Goal: Information Seeking & Learning: Check status

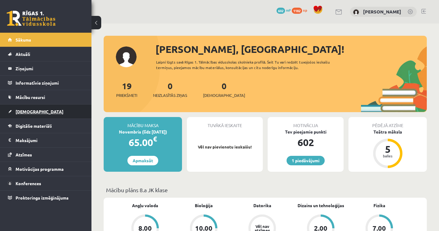
click at [29, 114] on link "[DEMOGRAPHIC_DATA]" at bounding box center [46, 111] width 76 height 14
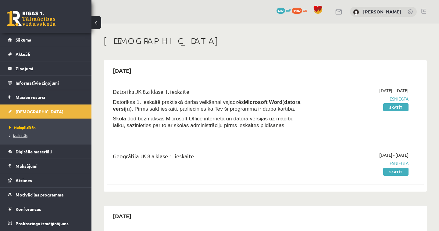
click at [22, 137] on link "Izlabotās" at bounding box center [47, 134] width 76 height 5
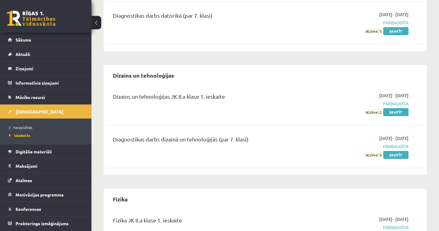
scroll to position [397, 0]
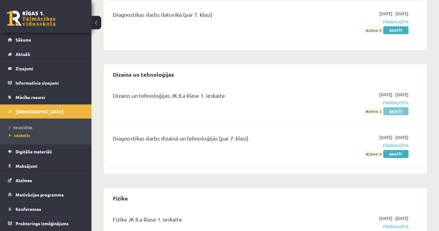
click at [401, 113] on link "Skatīt" at bounding box center [395, 111] width 25 height 8
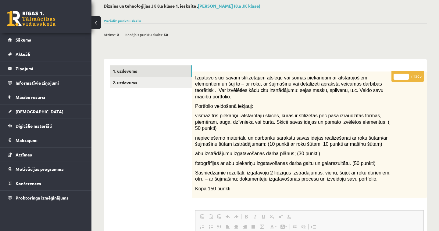
scroll to position [35, 0]
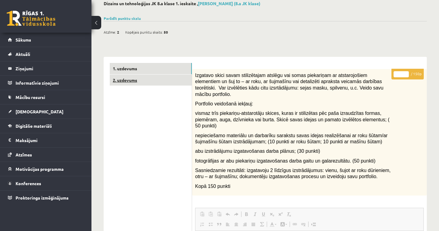
click at [134, 80] on link "2. uzdevums" at bounding box center [151, 79] width 82 height 11
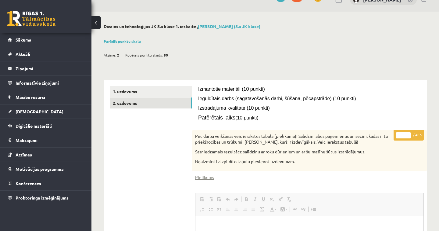
scroll to position [12, 0]
click at [134, 93] on link "1. uzdevums" at bounding box center [151, 91] width 82 height 11
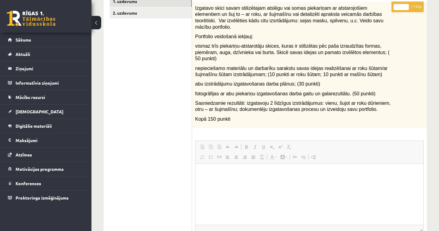
scroll to position [102, 0]
click at [122, 14] on link "2. uzdevums" at bounding box center [151, 13] width 82 height 11
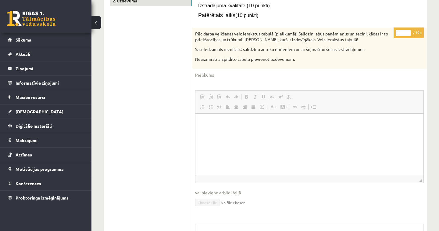
scroll to position [116, 0]
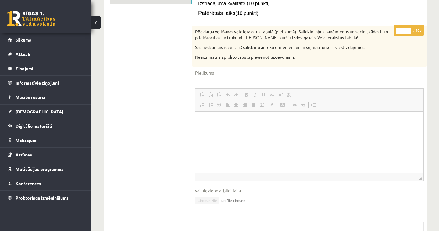
click at [213, 123] on p "Bagātinātā teksta redaktors, wiswyg-editor-user-answer-47433752832480" at bounding box center [310, 120] width 216 height 6
click at [28, 69] on legend "Ziņojumi 0" at bounding box center [50, 68] width 68 height 14
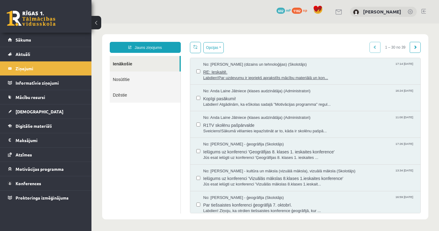
click at [314, 77] on span "Labdien!Par uzdevumu ir iepriekš aprakstīts mācību materiālā un kon..." at bounding box center [308, 78] width 211 height 6
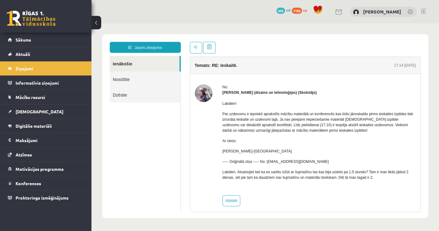
click at [201, 95] on img at bounding box center [204, 93] width 18 height 18
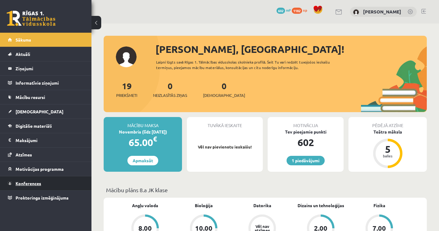
click at [37, 184] on span "Konferences" at bounding box center [29, 182] width 26 height 5
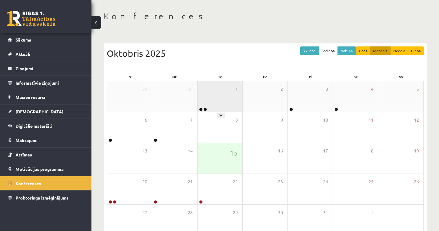
scroll to position [26, 0]
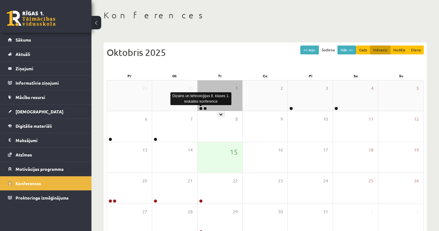
click at [202, 109] on link at bounding box center [201, 108] width 4 height 4
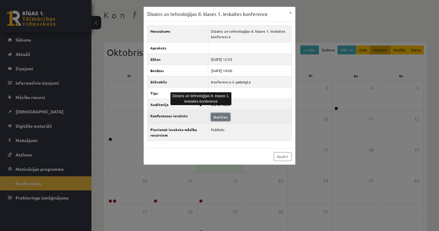
click at [220, 117] on link "Skatīties" at bounding box center [220, 117] width 19 height 8
